Goal: Find contact information: Find contact information

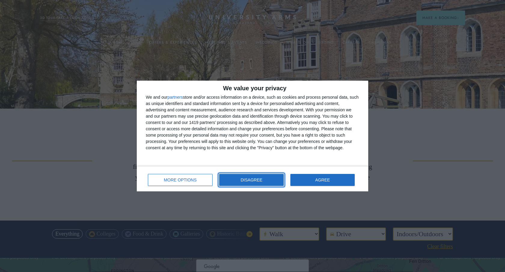
click at [270, 180] on button "DISAGREE" at bounding box center [251, 180] width 65 height 12
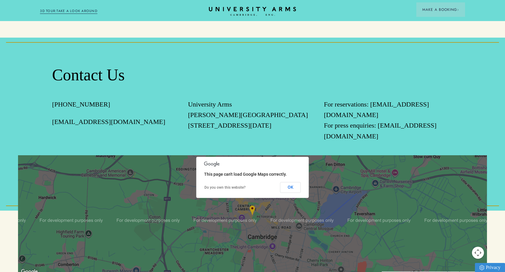
scroll to position [586, 0]
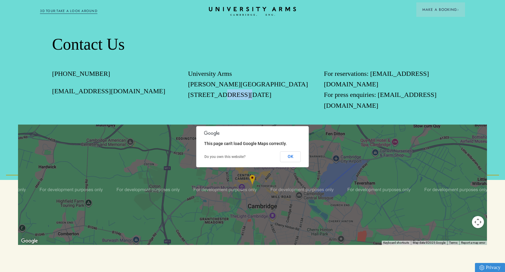
drag, startPoint x: 249, startPoint y: 107, endPoint x: 221, endPoint y: 106, distance: 28.6
click at [221, 100] on p "University Arms Parker's Tavern Regent Street Cambridge CB2 1AD" at bounding box center [252, 84] width 129 height 32
copy p "CB2 1AD"
